Goal: Task Accomplishment & Management: Manage account settings

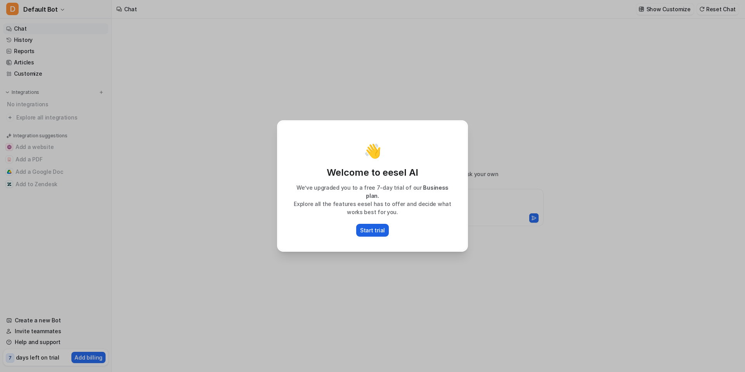
type textarea "**********"
drag, startPoint x: 320, startPoint y: 238, endPoint x: 311, endPoint y: 251, distance: 15.4
click at [318, 240] on div "👋 Welcome to eesel AI We’ve upgraded you to a free 7-day trial of our Business …" at bounding box center [372, 186] width 189 height 130
click at [308, 267] on div "👋 Welcome to eesel AI We’ve upgraded you to a free 7-day trial of our Business …" at bounding box center [372, 186] width 203 height 372
click at [318, 273] on div "👋 Welcome to eesel AI We’ve upgraded you to a free 7-day trial of our Business …" at bounding box center [372, 186] width 203 height 372
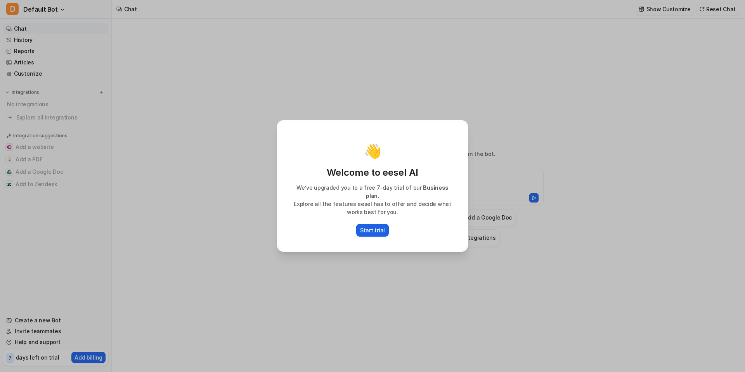
click at [372, 227] on p "Start trial" at bounding box center [372, 230] width 25 height 8
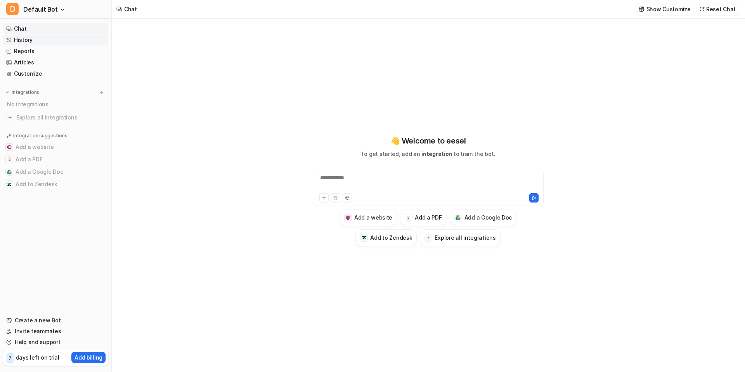
click at [29, 40] on link "History" at bounding box center [55, 40] width 105 height 11
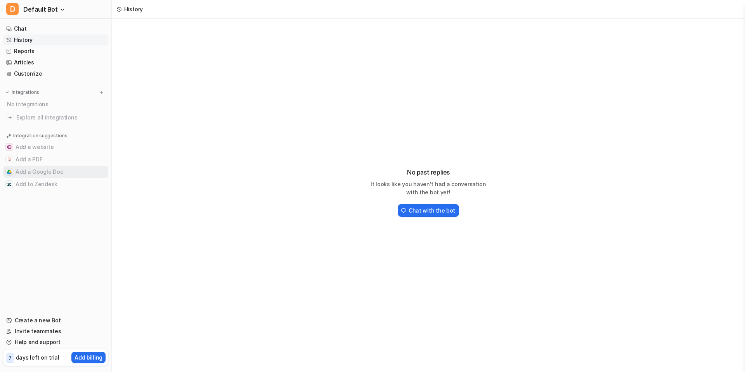
click at [28, 171] on button "Add a Google Doc" at bounding box center [55, 172] width 105 height 12
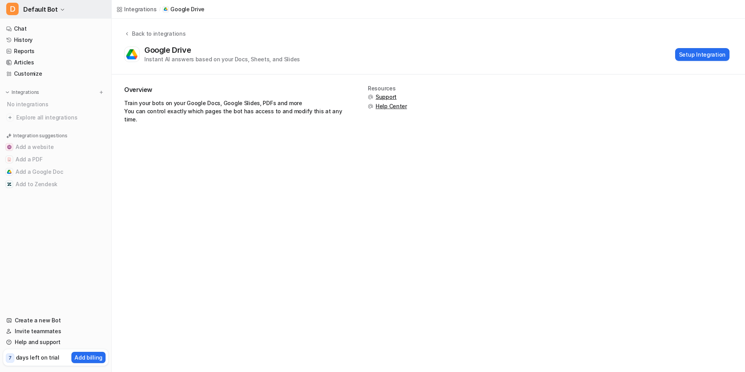
click at [62, 10] on icon "button" at bounding box center [62, 9] width 5 height 5
click at [38, 59] on link "Settings" at bounding box center [62, 58] width 107 height 13
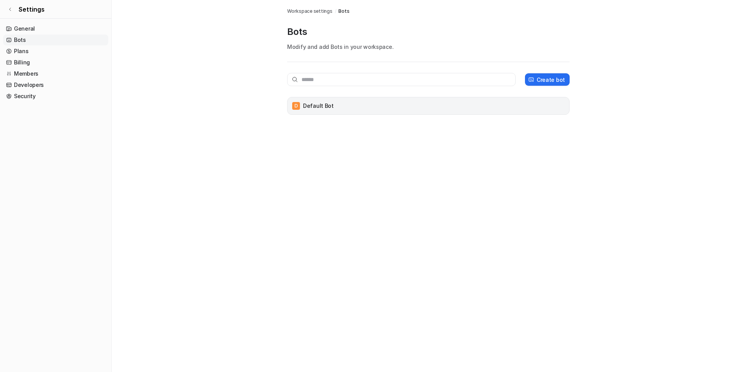
click at [347, 105] on div "D Default Bot" at bounding box center [427, 105] width 275 height 11
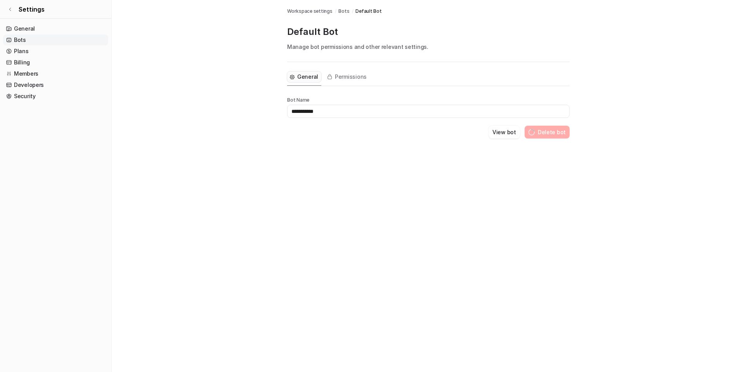
click at [114, 90] on main "**********" at bounding box center [428, 78] width 633 height 157
click at [23, 94] on link "Security" at bounding box center [55, 96] width 105 height 11
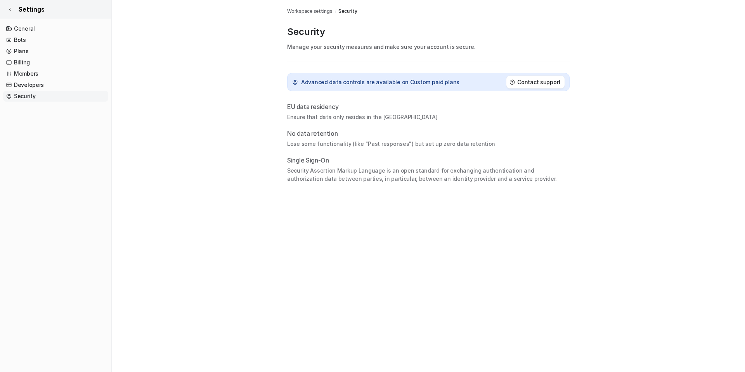
click at [29, 10] on span "Settings" at bounding box center [32, 9] width 26 height 9
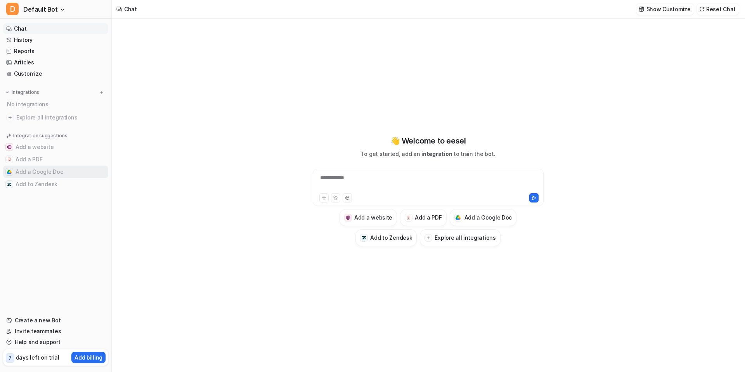
click at [51, 169] on button "Add a Google Doc" at bounding box center [55, 172] width 105 height 12
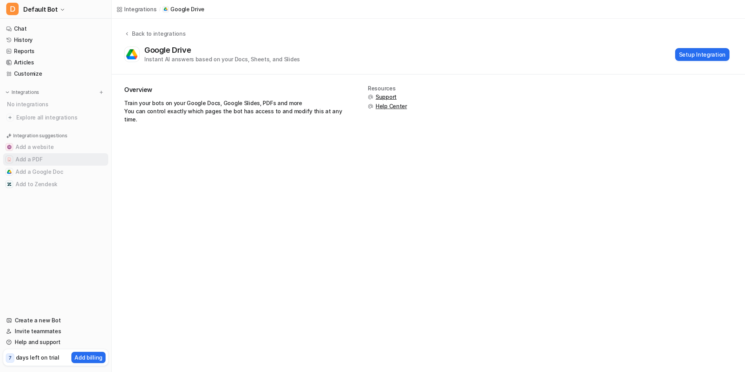
click at [39, 159] on button "Add a PDF" at bounding box center [55, 159] width 105 height 12
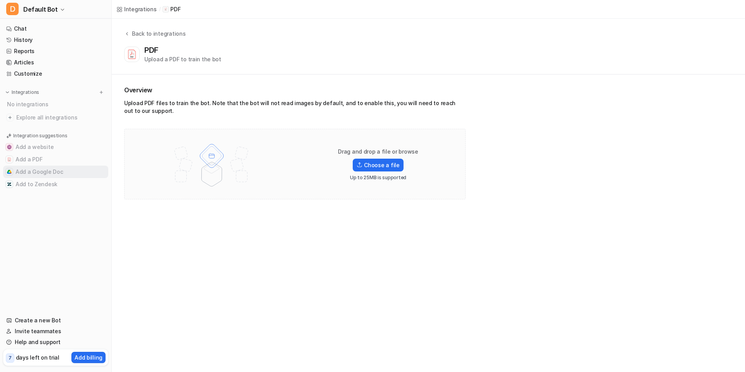
click at [38, 173] on button "Add a Google Doc" at bounding box center [55, 172] width 105 height 12
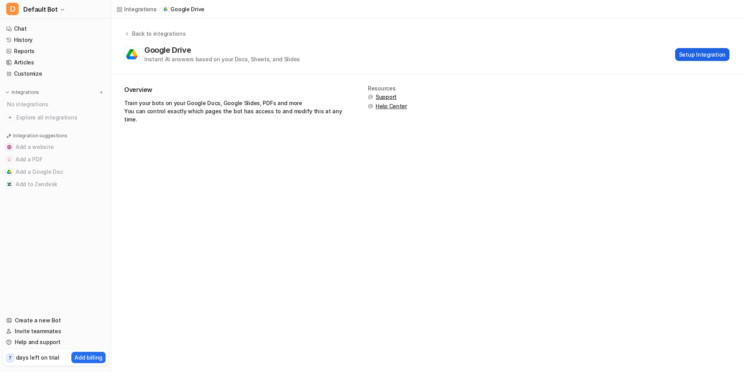
click at [705, 56] on button "Setup Integration" at bounding box center [702, 54] width 54 height 13
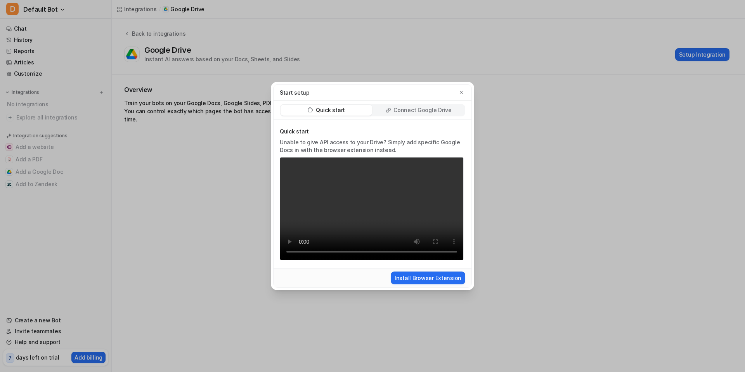
click at [555, 48] on div "Start setup Quick start Connect Google Drive Quick start Unable to give API acc…" at bounding box center [372, 186] width 745 height 372
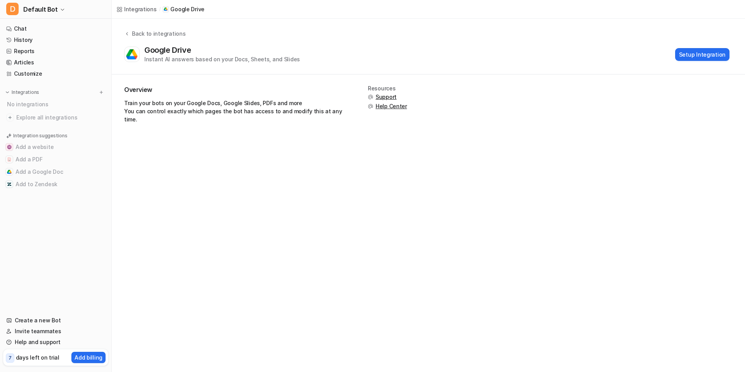
click at [123, 13] on div "Integrations / Google Drive" at bounding box center [160, 9] width 97 height 19
click at [125, 11] on div "Integrations" at bounding box center [140, 9] width 33 height 8
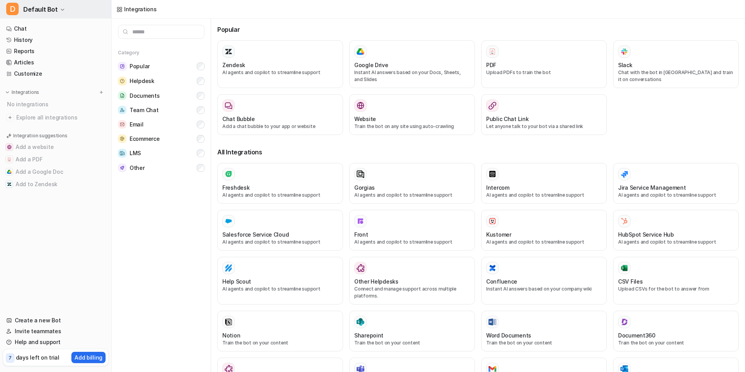
click at [36, 10] on span "Default Bot" at bounding box center [40, 9] width 35 height 11
click at [61, 63] on link "Settings" at bounding box center [62, 58] width 107 height 13
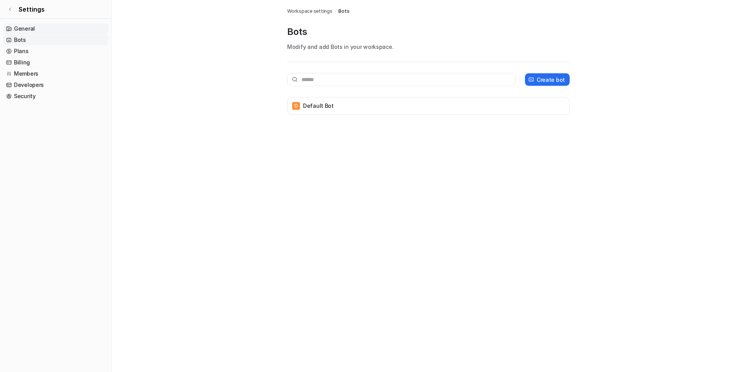
click at [32, 29] on link "General" at bounding box center [55, 28] width 105 height 11
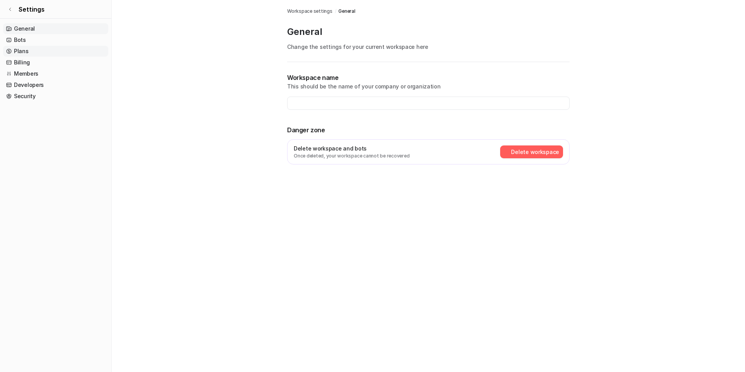
type input "**********"
click at [28, 72] on link "Members" at bounding box center [55, 73] width 105 height 11
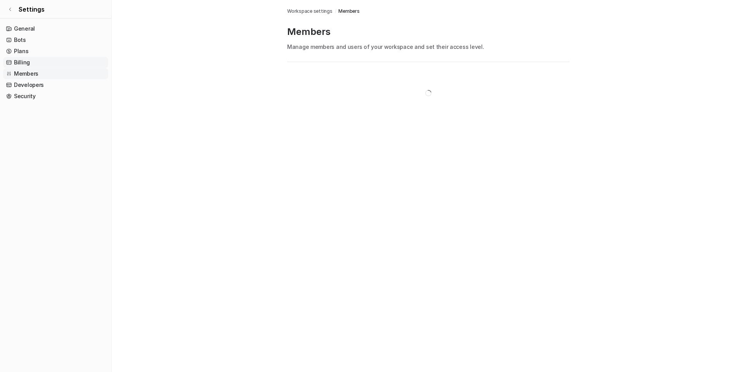
click at [27, 59] on link "Billing" at bounding box center [55, 62] width 105 height 11
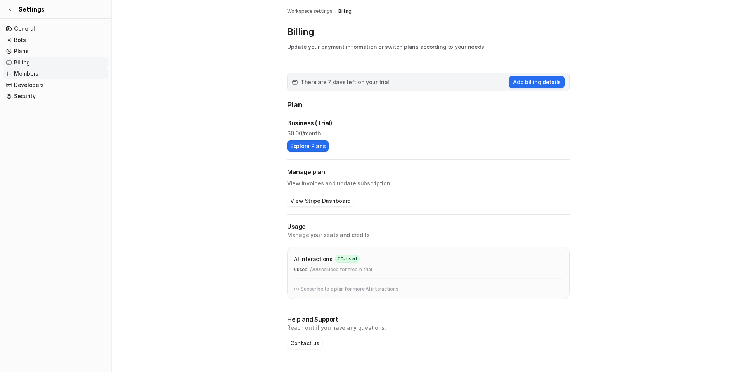
click at [23, 72] on link "Members" at bounding box center [55, 73] width 105 height 11
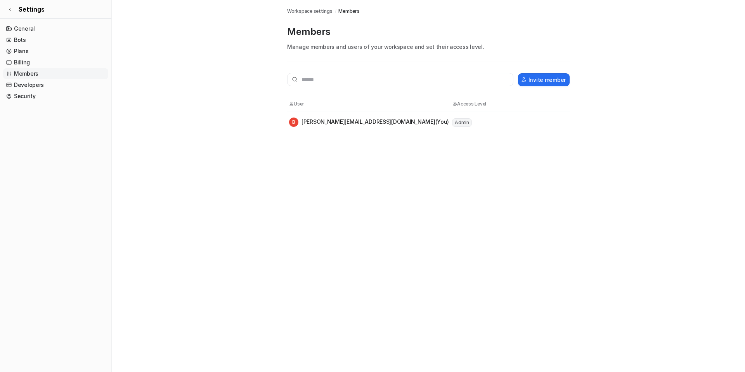
click at [323, 124] on div "B [PERSON_NAME][EMAIL_ADDRESS][DOMAIN_NAME] (You)" at bounding box center [369, 122] width 160 height 9
click at [290, 123] on span "B" at bounding box center [293, 122] width 9 height 9
click at [19, 97] on link "Security" at bounding box center [55, 96] width 105 height 11
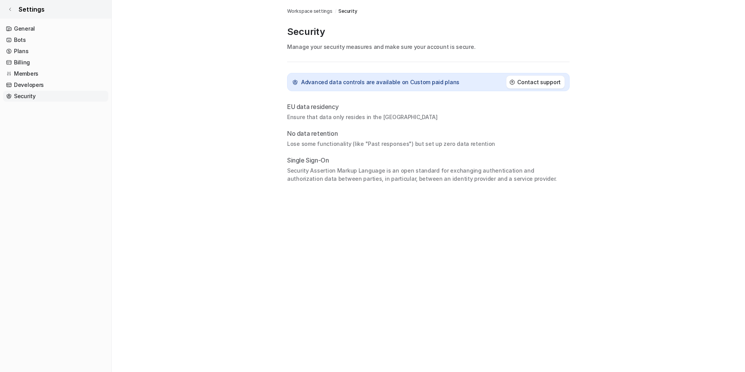
click at [32, 7] on span "Settings" at bounding box center [32, 9] width 26 height 9
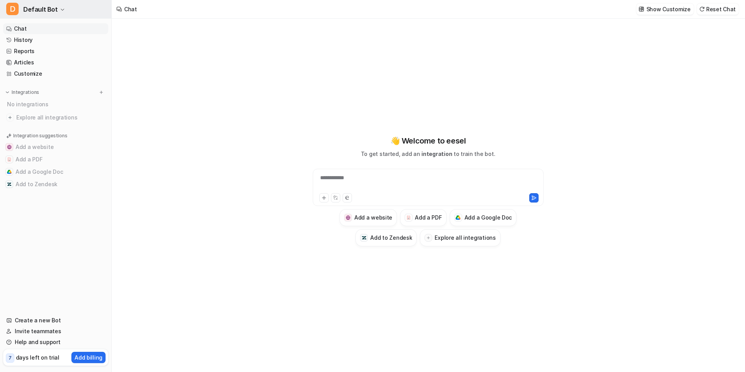
click at [37, 1] on button "D Default Bot" at bounding box center [55, 9] width 111 height 19
click at [58, 74] on link "Sign out" at bounding box center [62, 75] width 107 height 13
